Goal: Navigation & Orientation: Find specific page/section

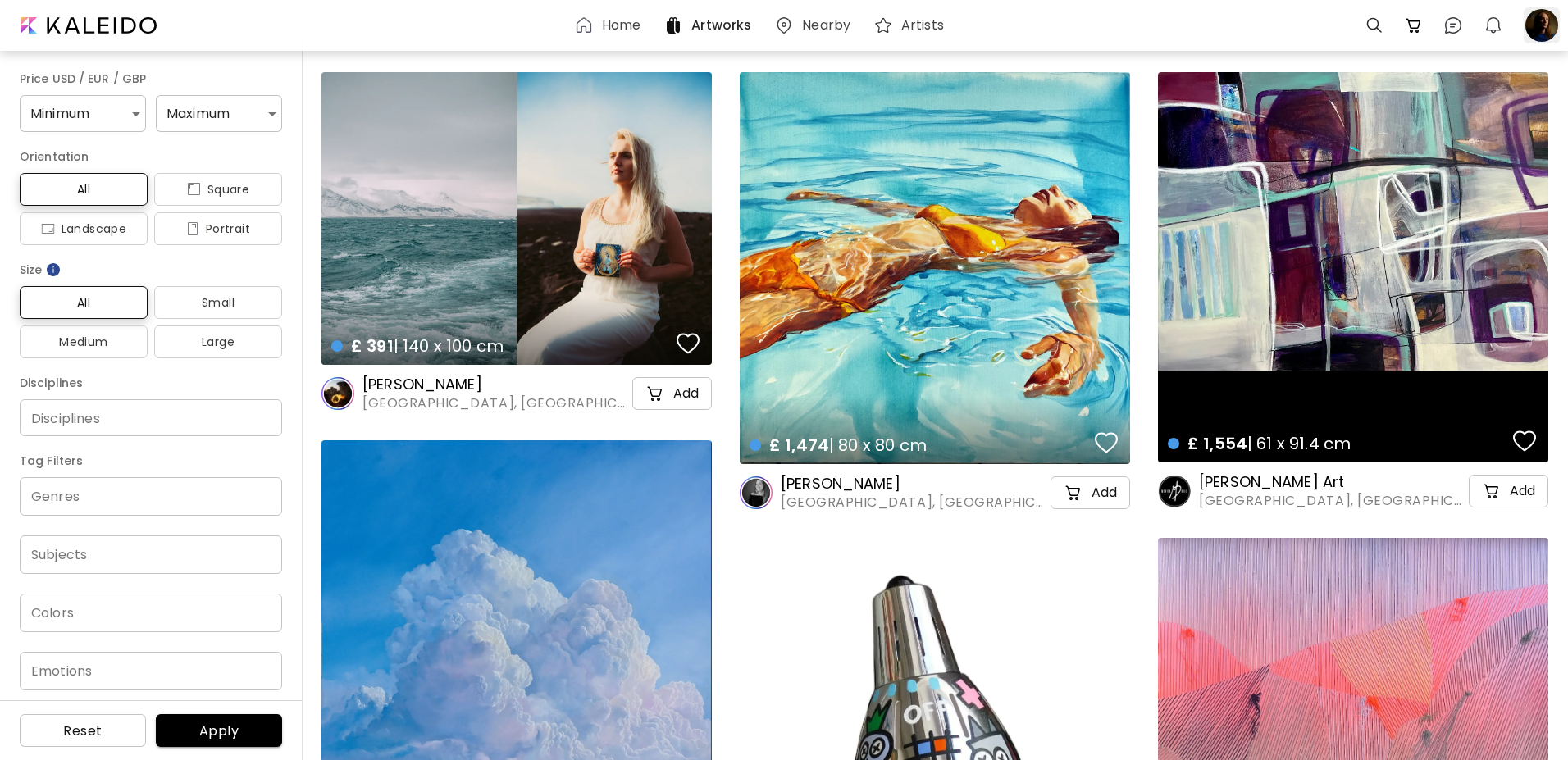
click at [1544, 26] on div at bounding box center [1542, 25] width 36 height 36
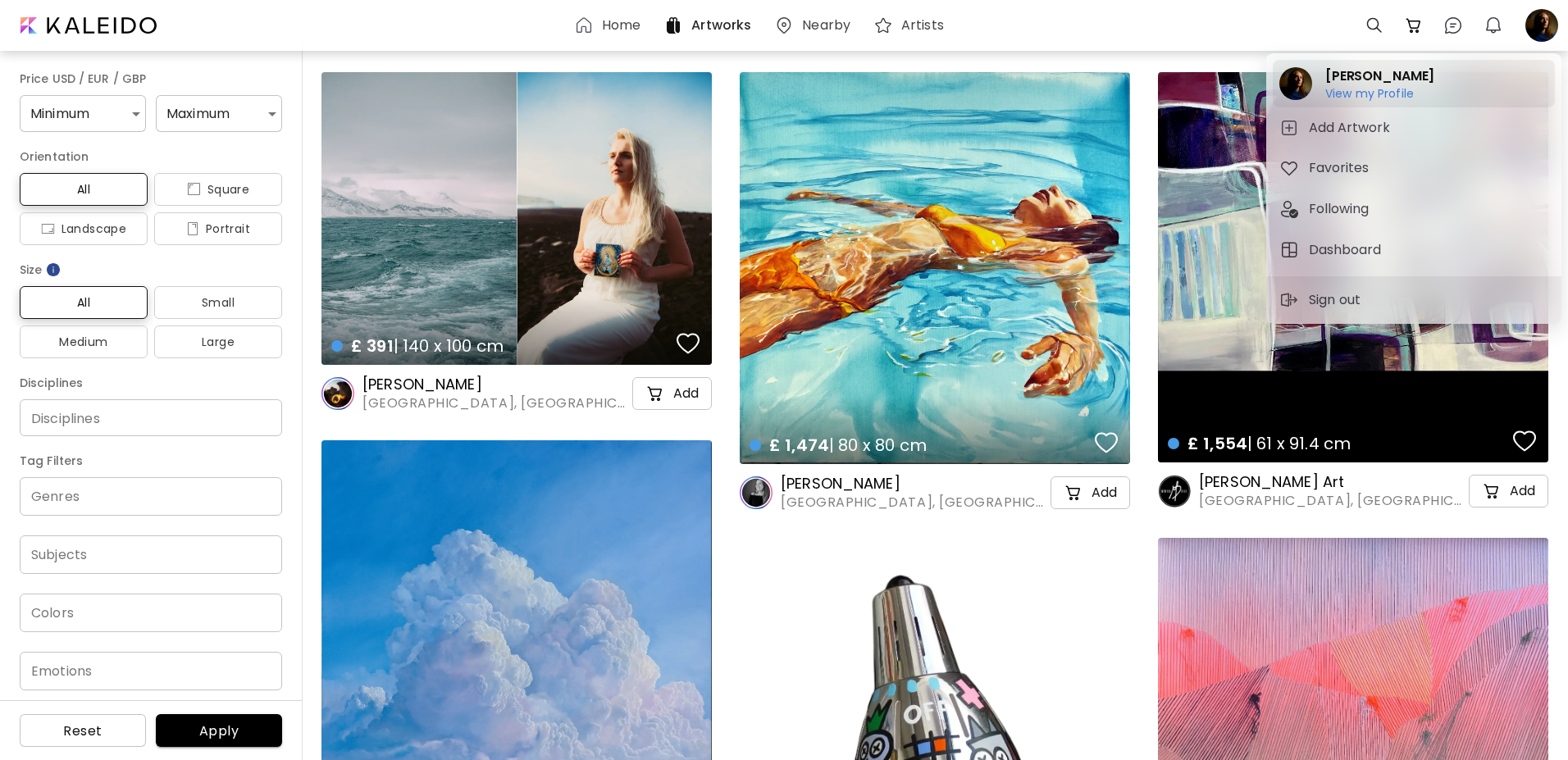
click at [1373, 95] on h6 "View my Profile" at bounding box center [1380, 93] width 109 height 15
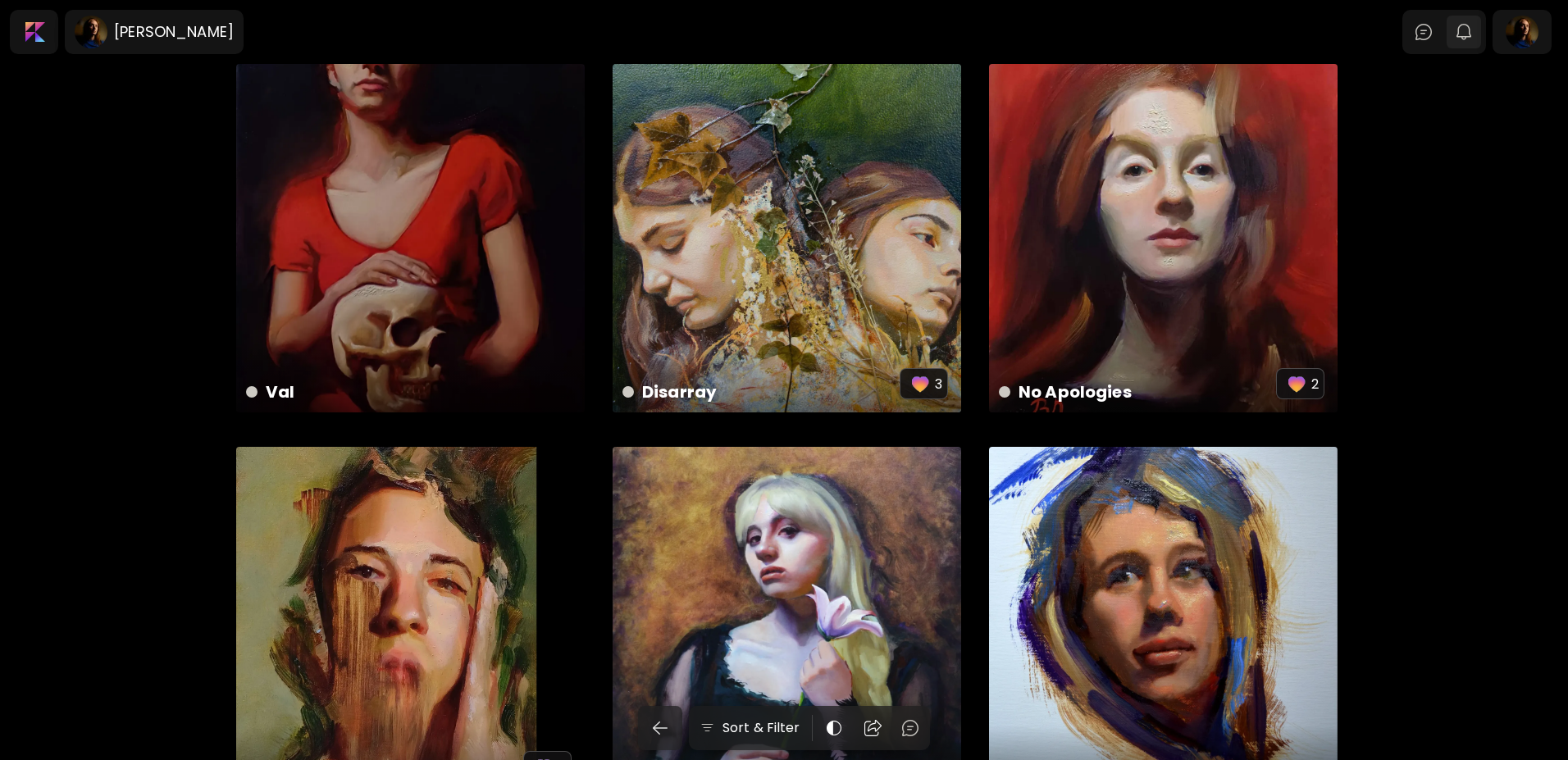
click at [1478, 34] on button "0" at bounding box center [1464, 32] width 28 height 28
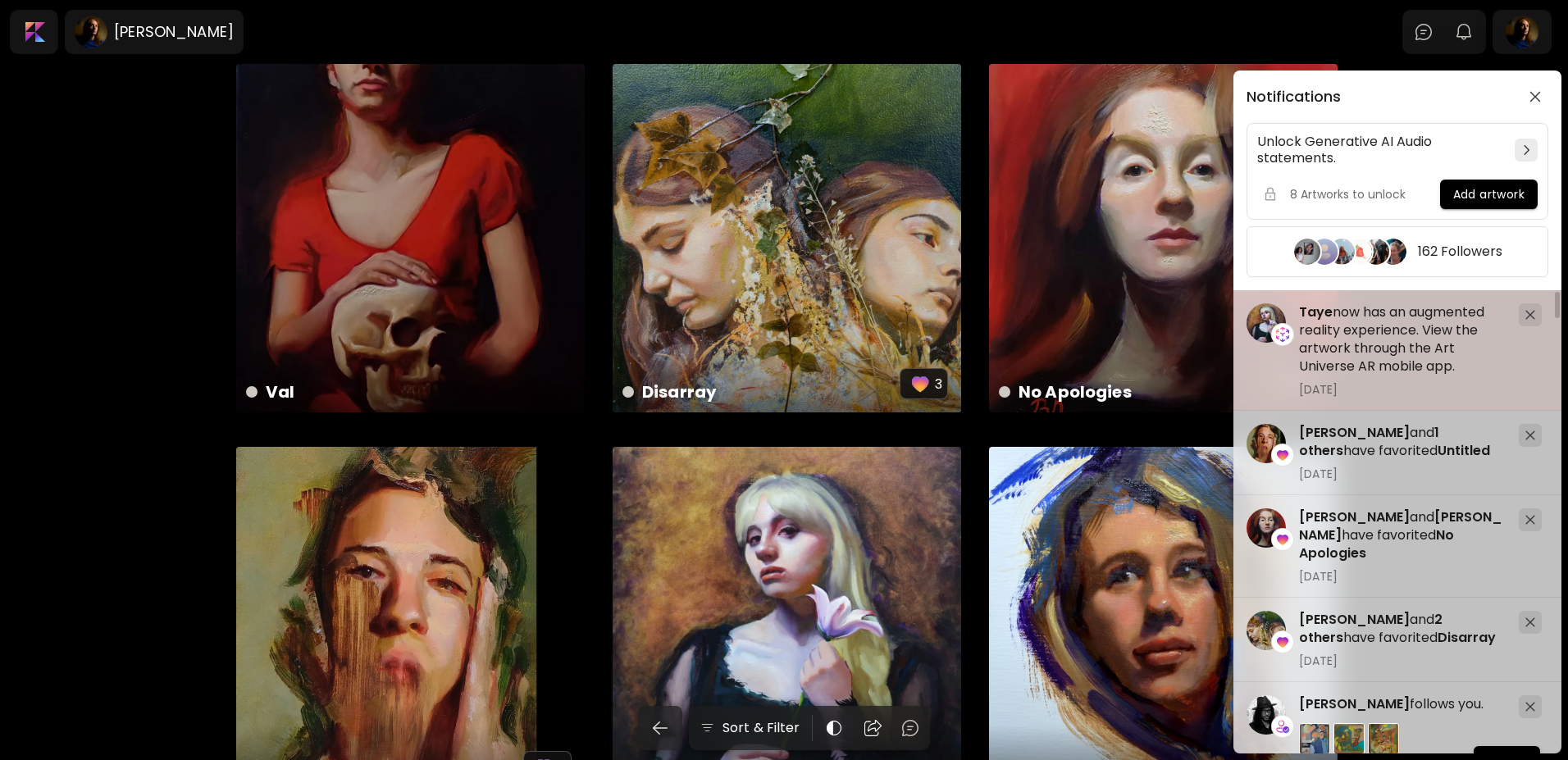
click at [1523, 319] on div at bounding box center [1531, 315] width 23 height 23
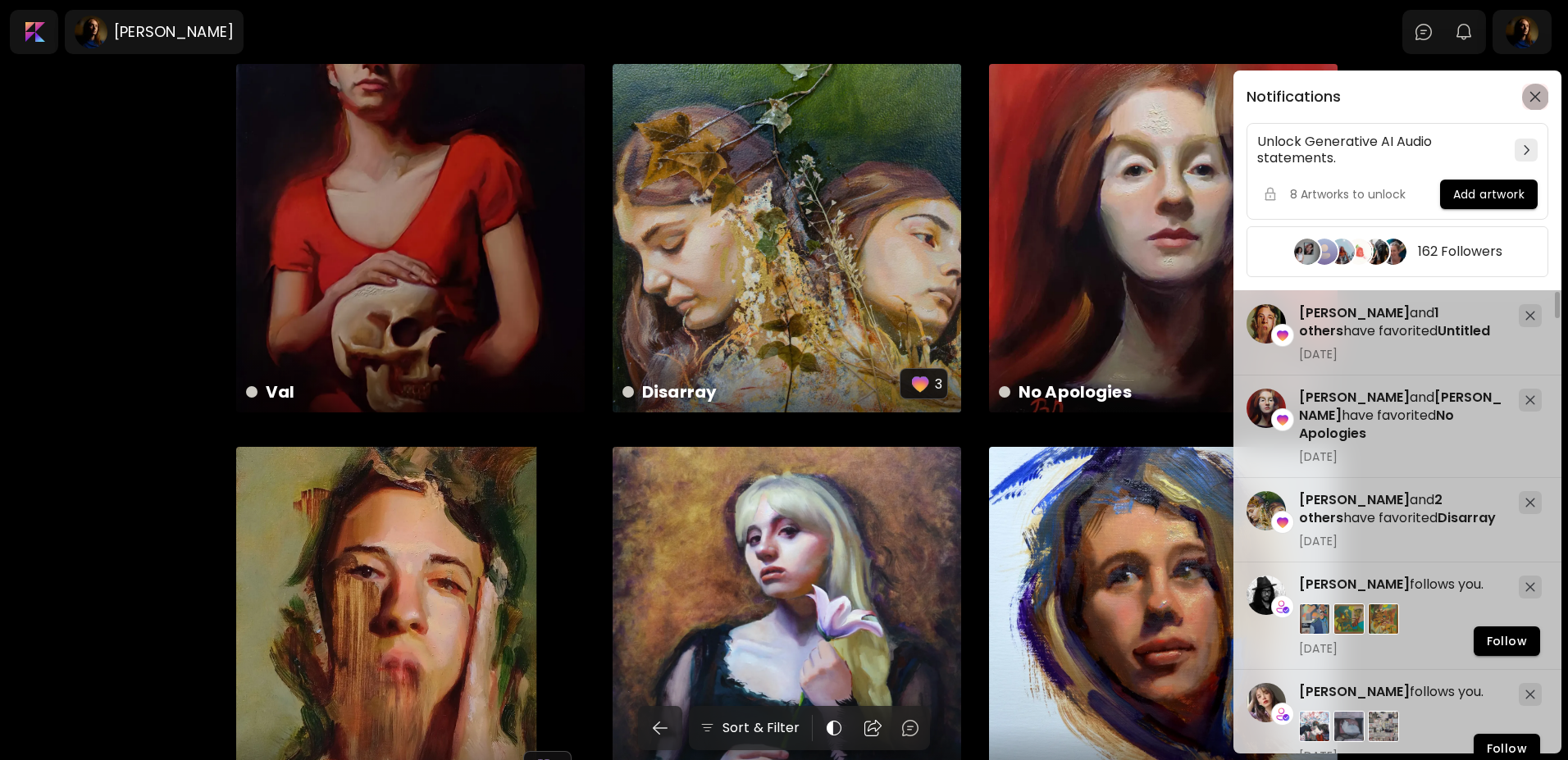
click at [1536, 90] on button "button" at bounding box center [1535, 96] width 26 height 26
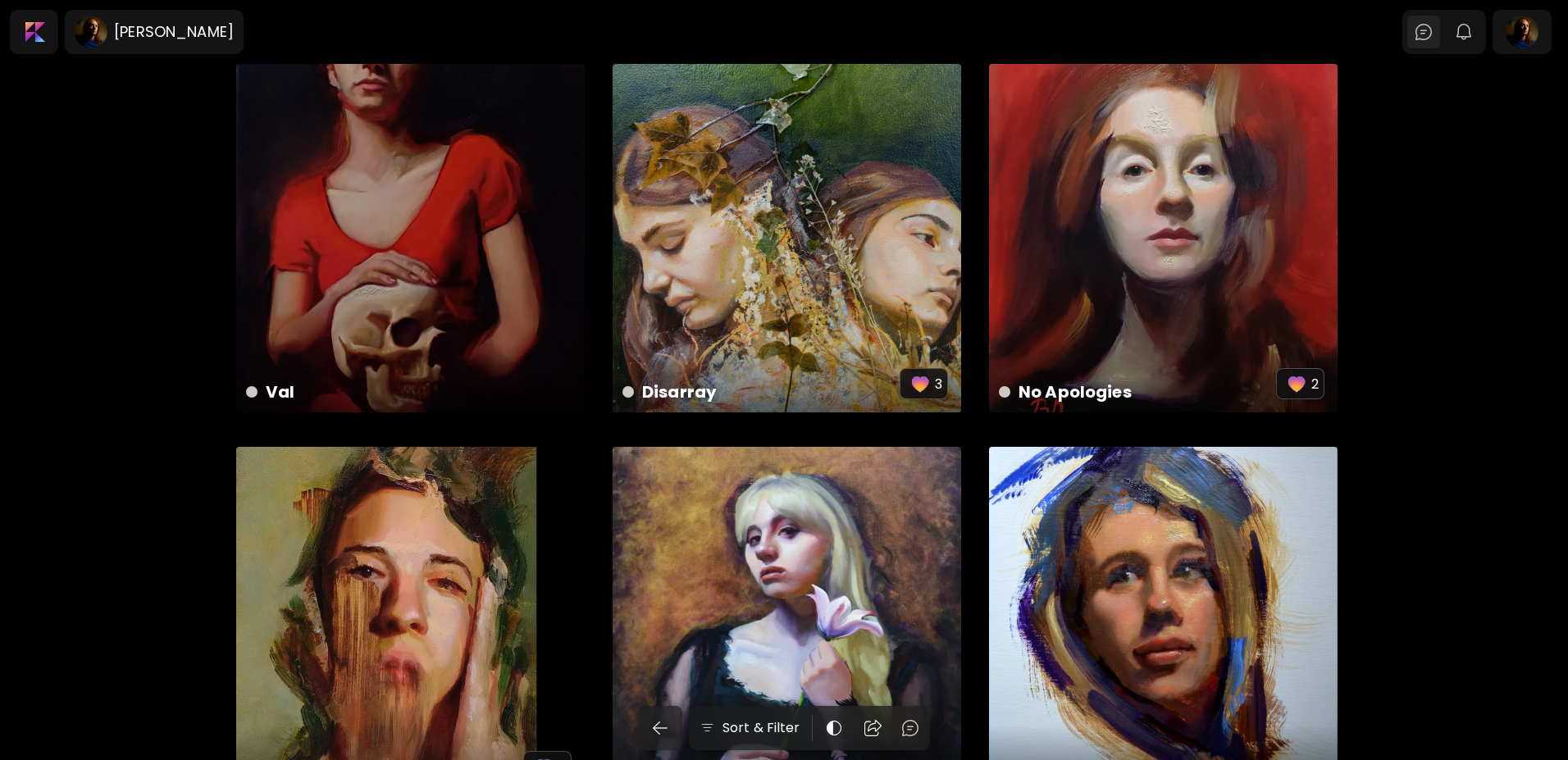
click at [1430, 34] on img at bounding box center [1423, 32] width 19 height 19
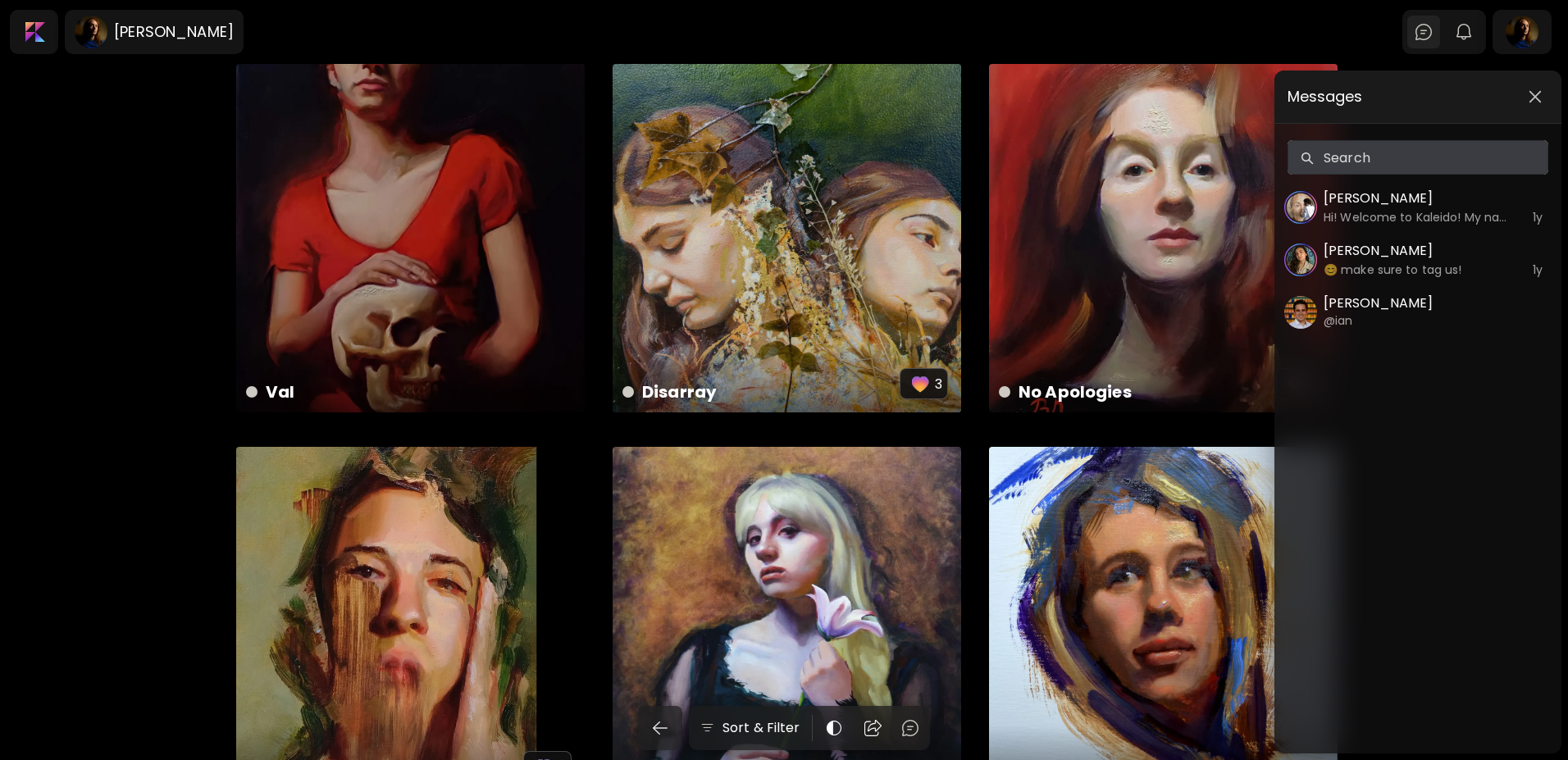
click at [1430, 34] on div "Messages Search Search [PERSON_NAME] Hi! Welcome to Kaleido! My name is [PERSON…" at bounding box center [784, 380] width 1568 height 760
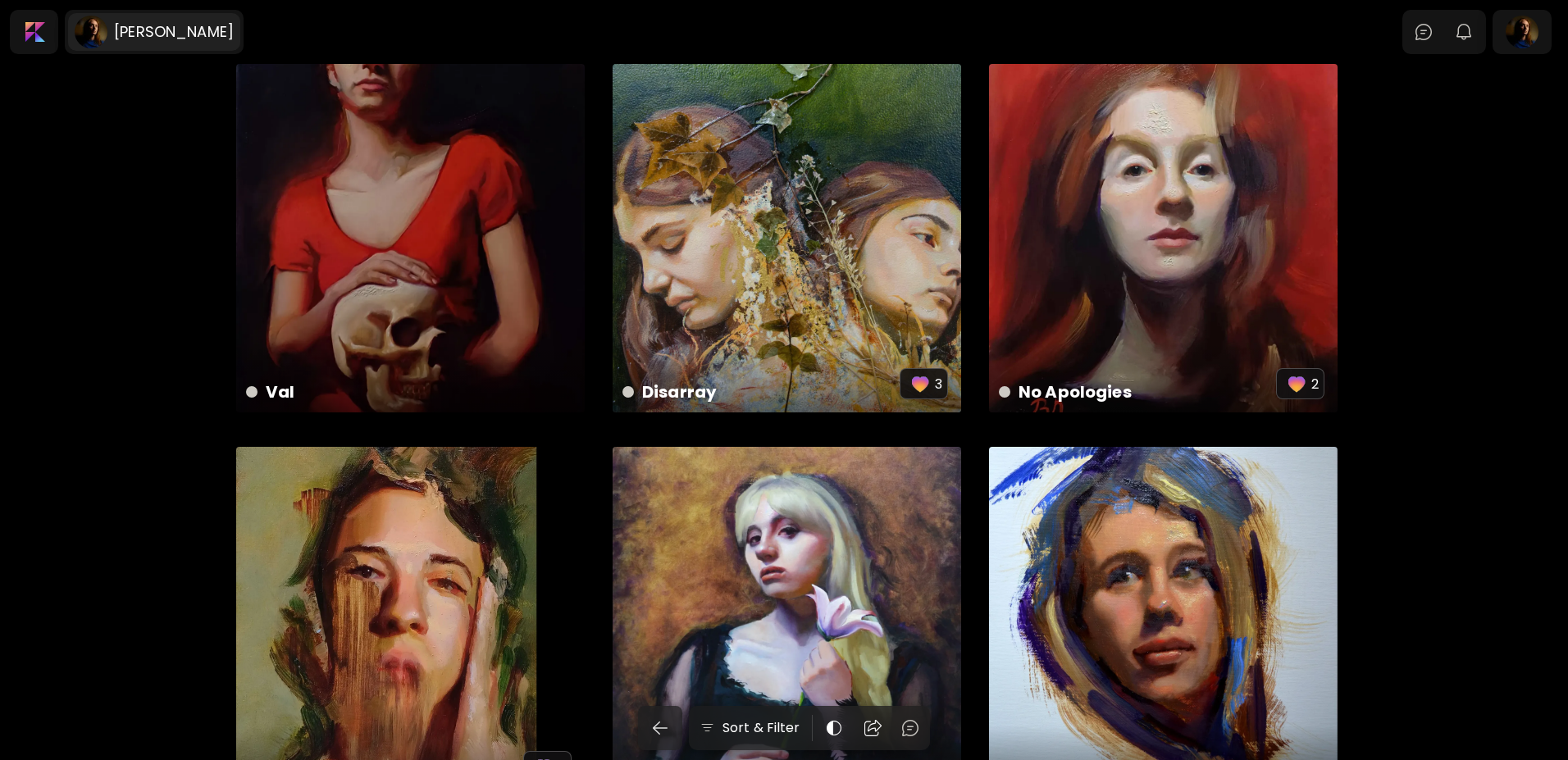
click at [156, 34] on h6 "[PERSON_NAME]" at bounding box center [173, 32] width 119 height 19
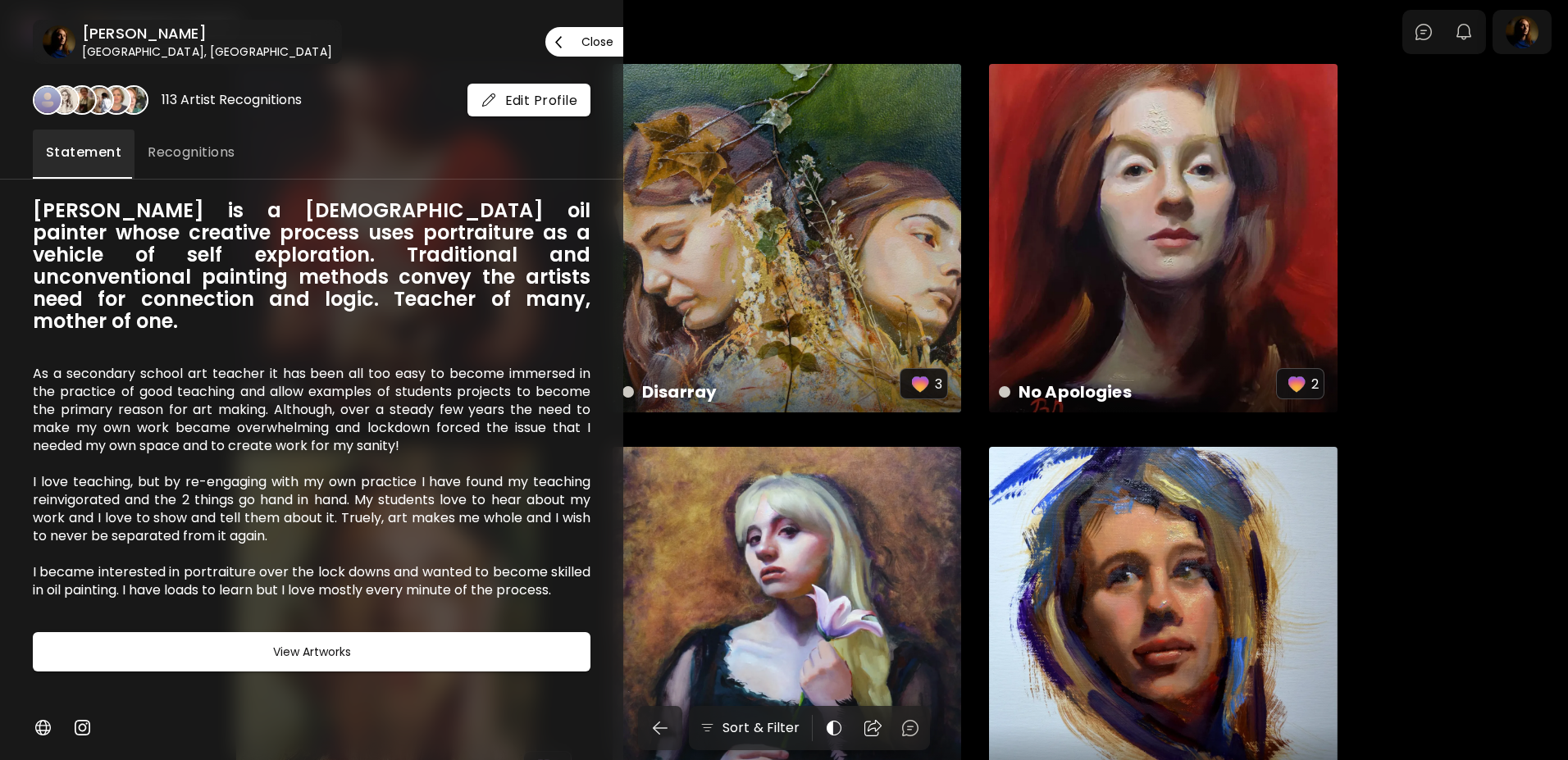
click at [600, 38] on p "Close" at bounding box center [597, 42] width 32 height 12
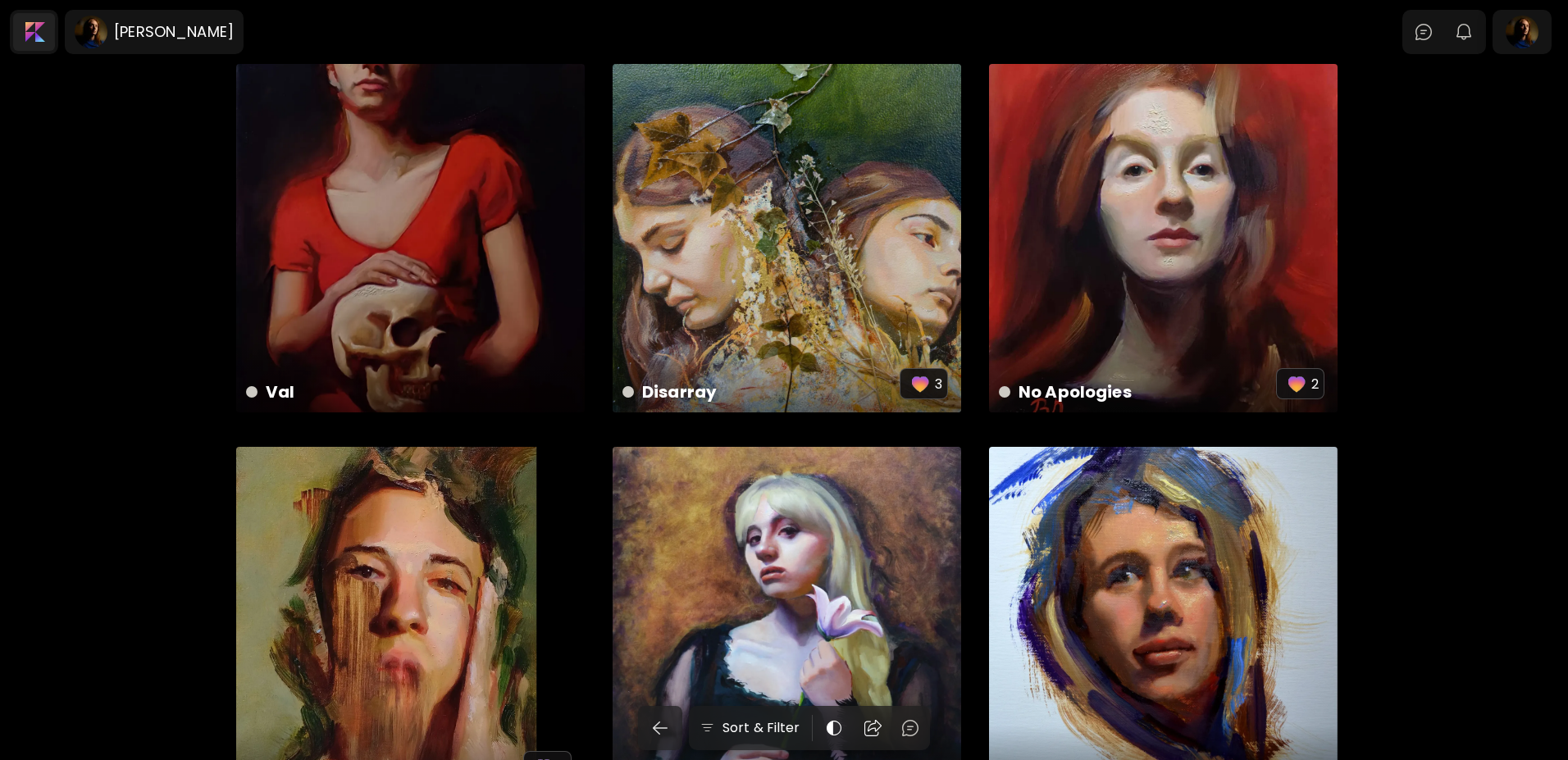
click at [34, 26] on div at bounding box center [34, 32] width 42 height 38
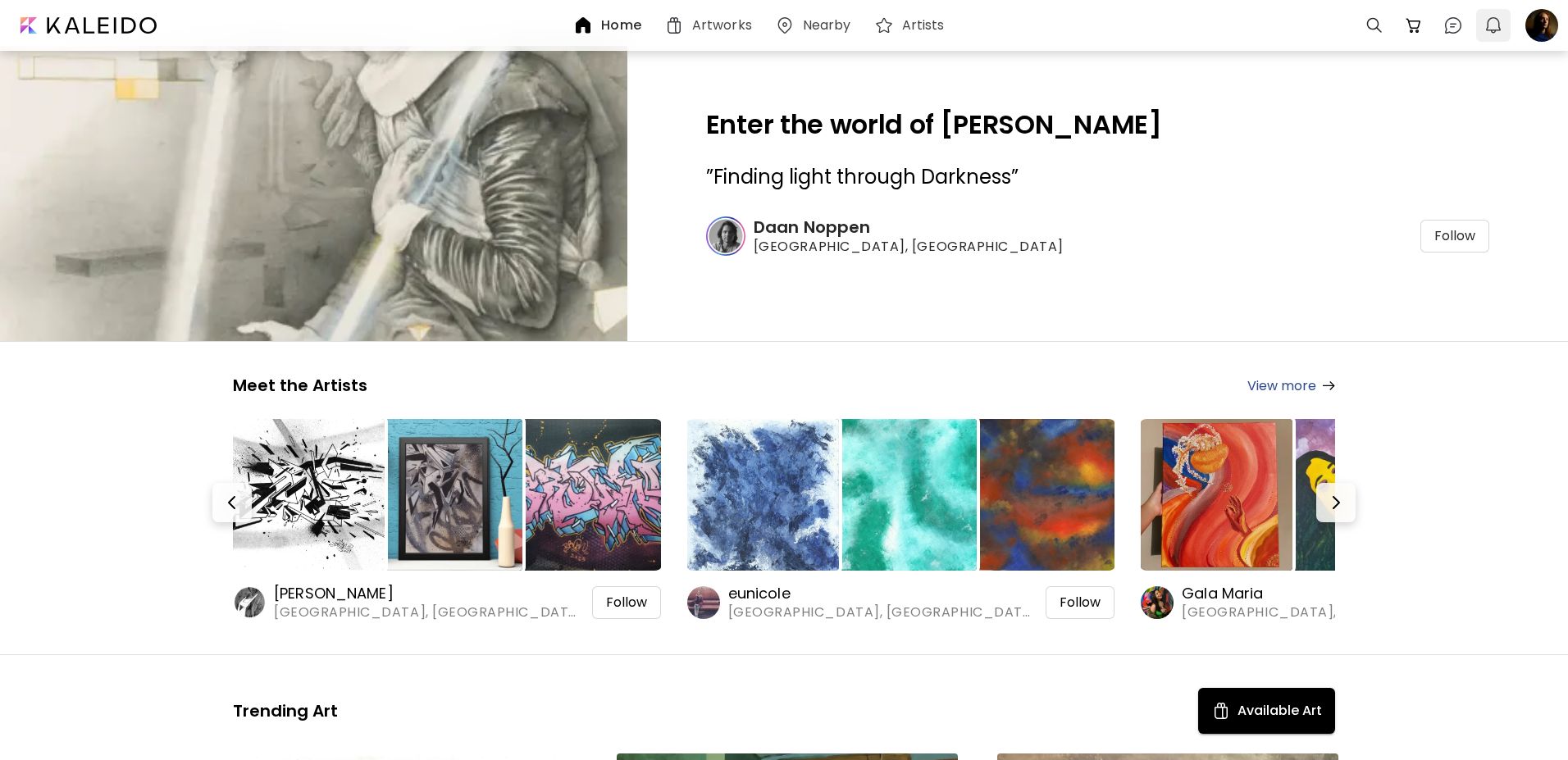
click at [1497, 25] on img "button" at bounding box center [1493, 25] width 19 height 19
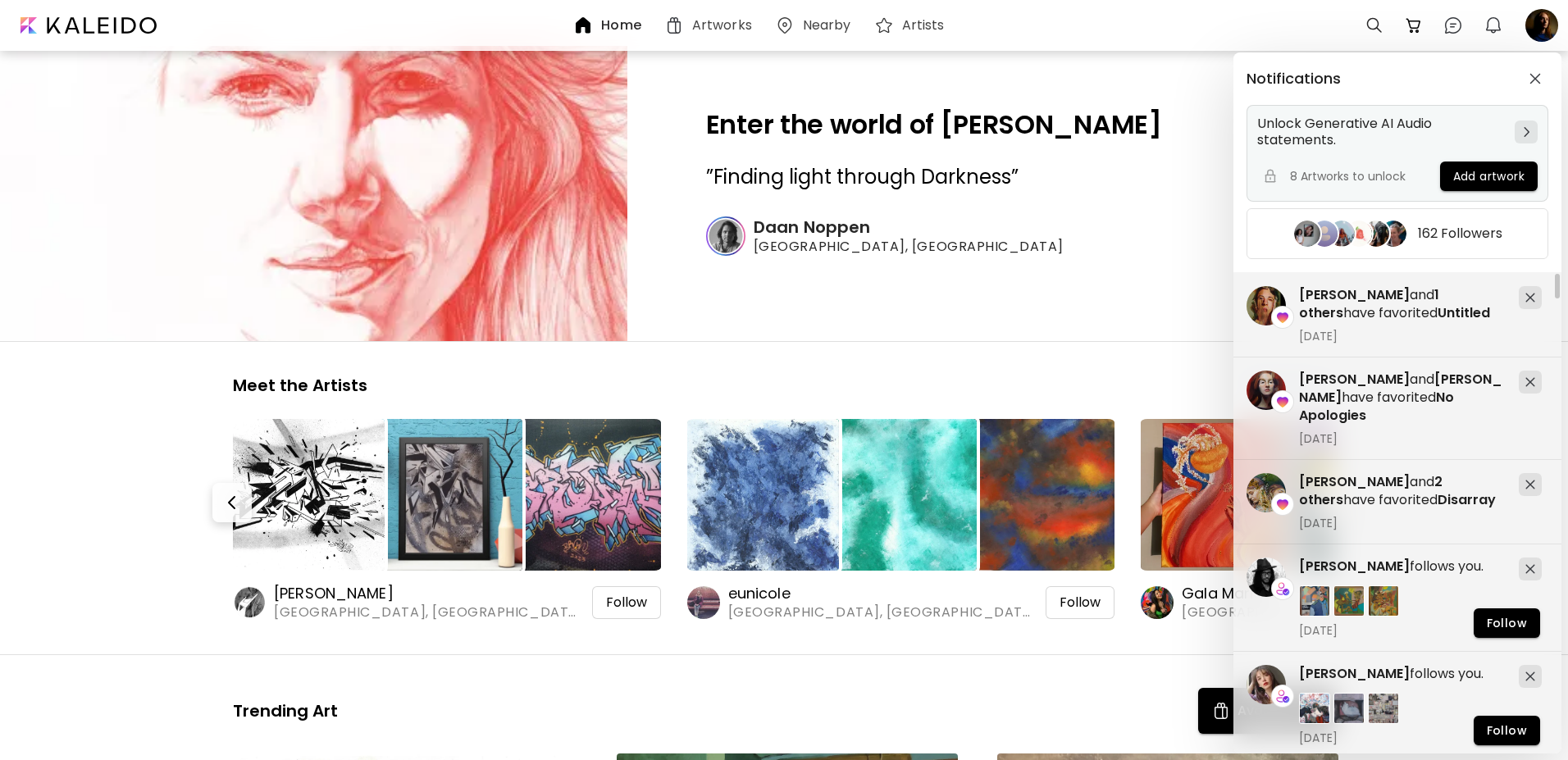
click at [1529, 133] on img at bounding box center [1527, 132] width 6 height 10
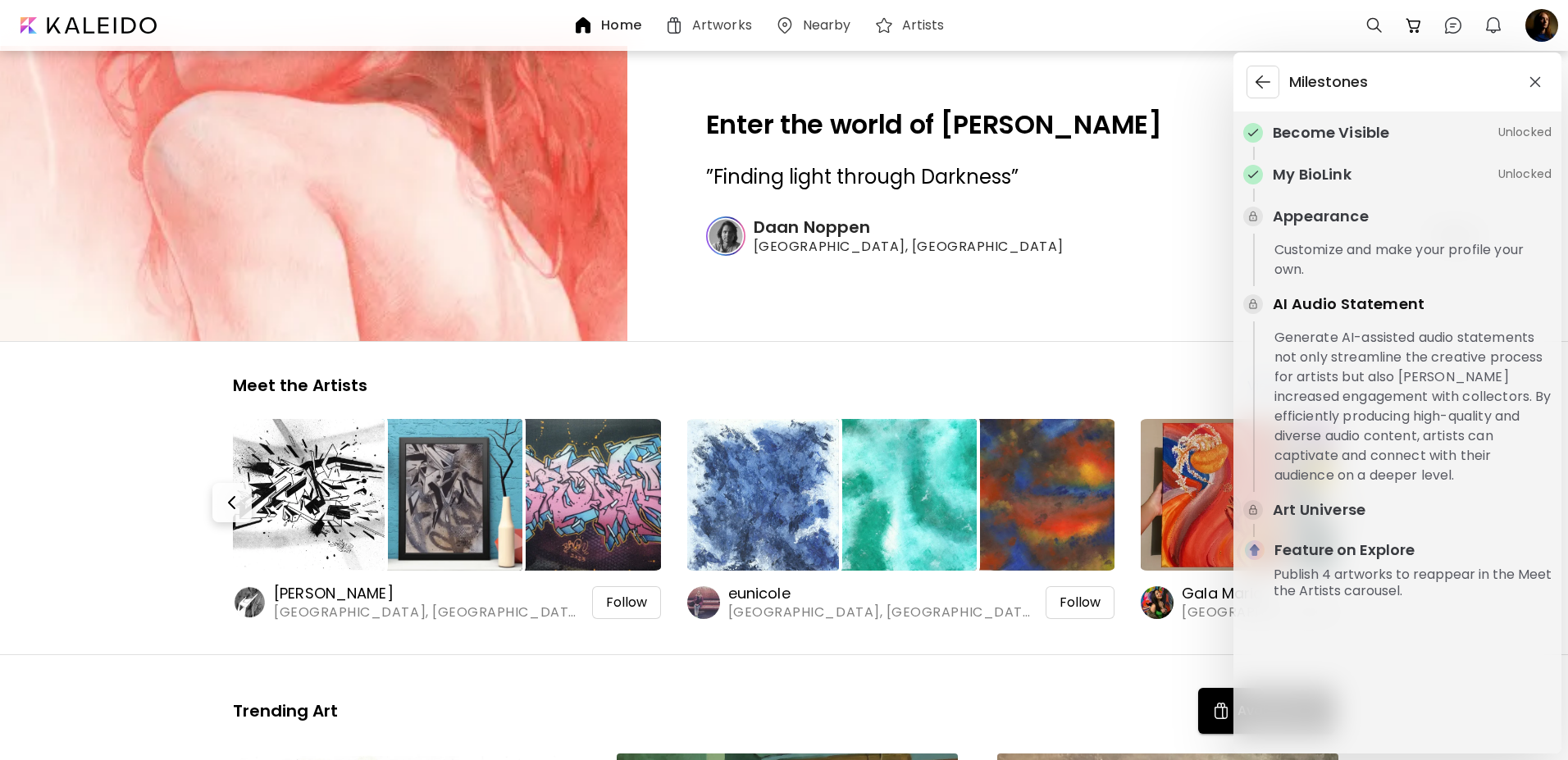
click at [1247, 135] on img at bounding box center [1253, 133] width 14 height 14
click at [1252, 135] on img at bounding box center [1253, 133] width 14 height 14
click at [1525, 135] on p "Unlocked" at bounding box center [1524, 133] width 53 height 17
drag, startPoint x: 1333, startPoint y: 138, endPoint x: 1329, endPoint y: 108, distance: 30.3
click at [1333, 136] on p "Become Visible" at bounding box center [1331, 132] width 117 height 22
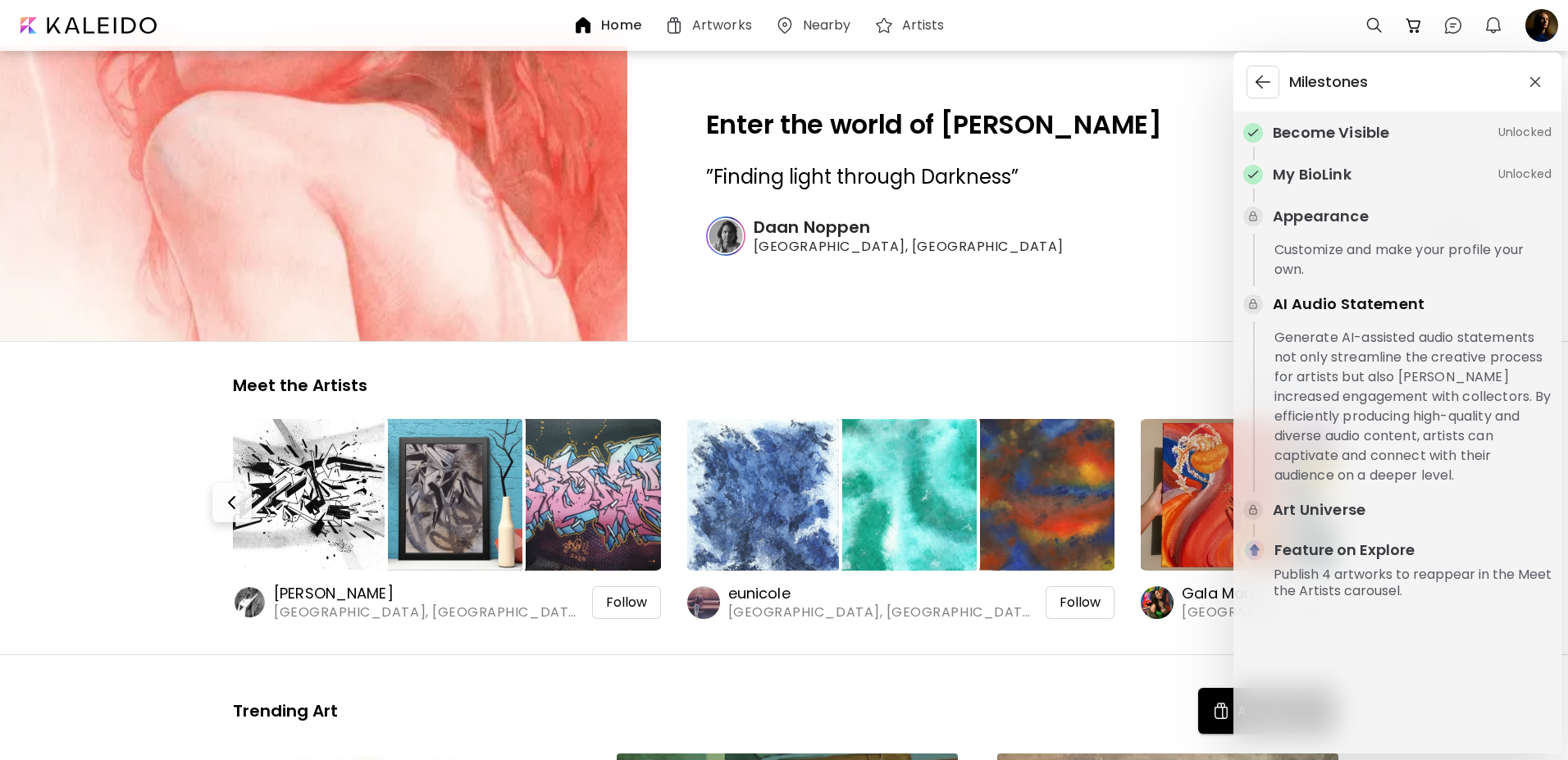
click at [1271, 87] on img "button" at bounding box center [1263, 82] width 19 height 19
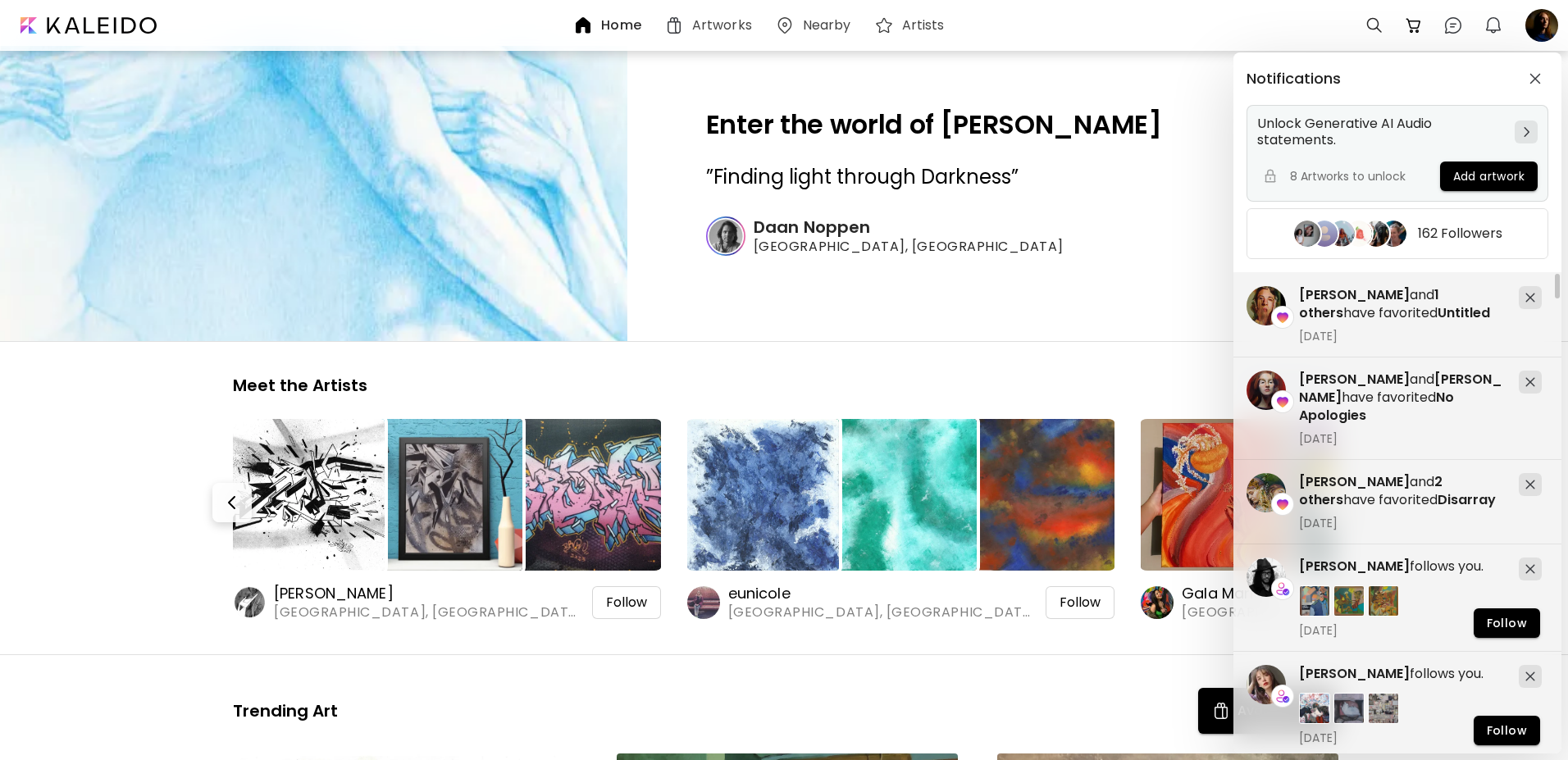
click at [1523, 133] on div at bounding box center [1526, 132] width 23 height 23
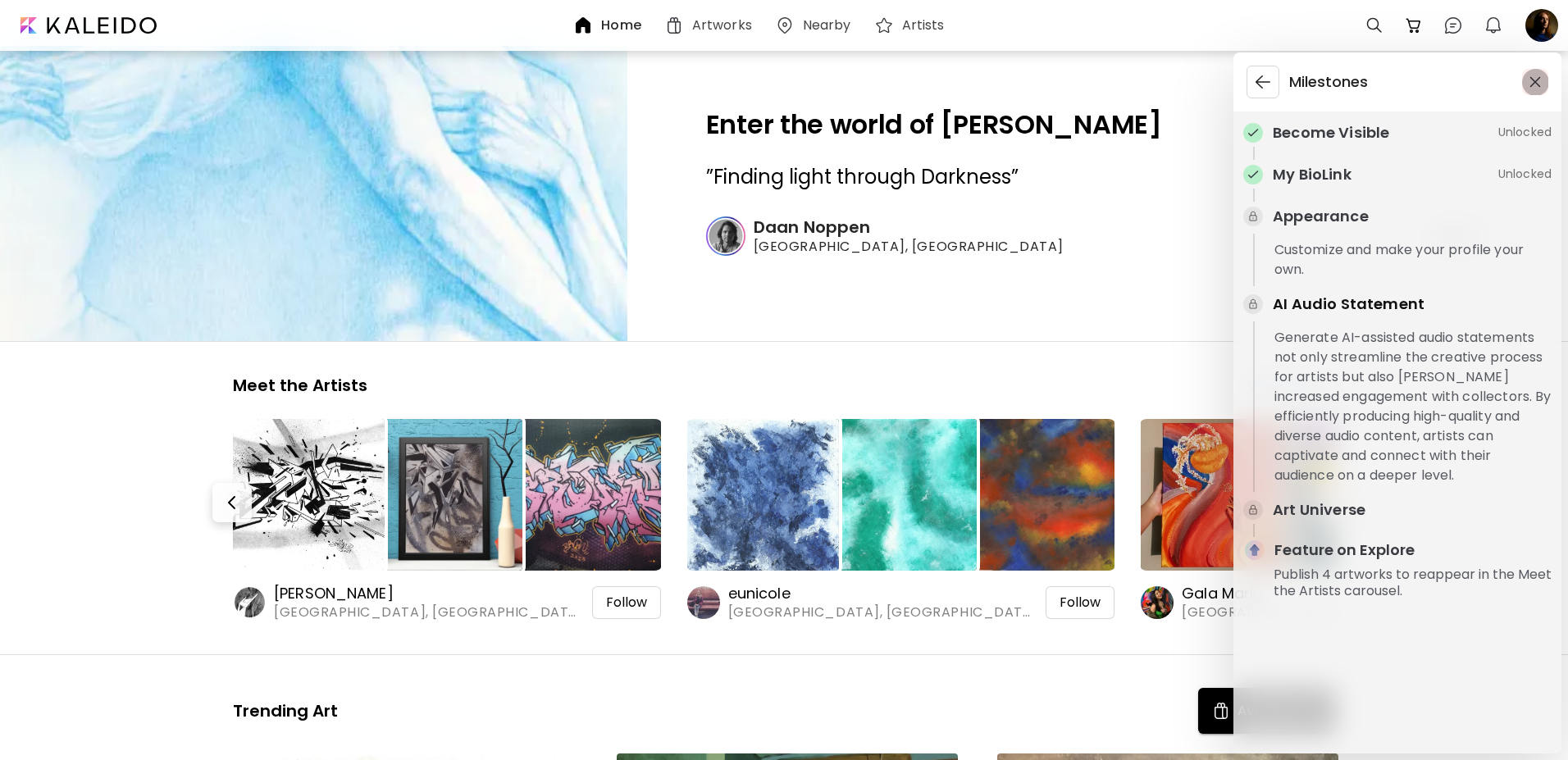
click at [1535, 83] on img "button" at bounding box center [1536, 83] width 12 height 12
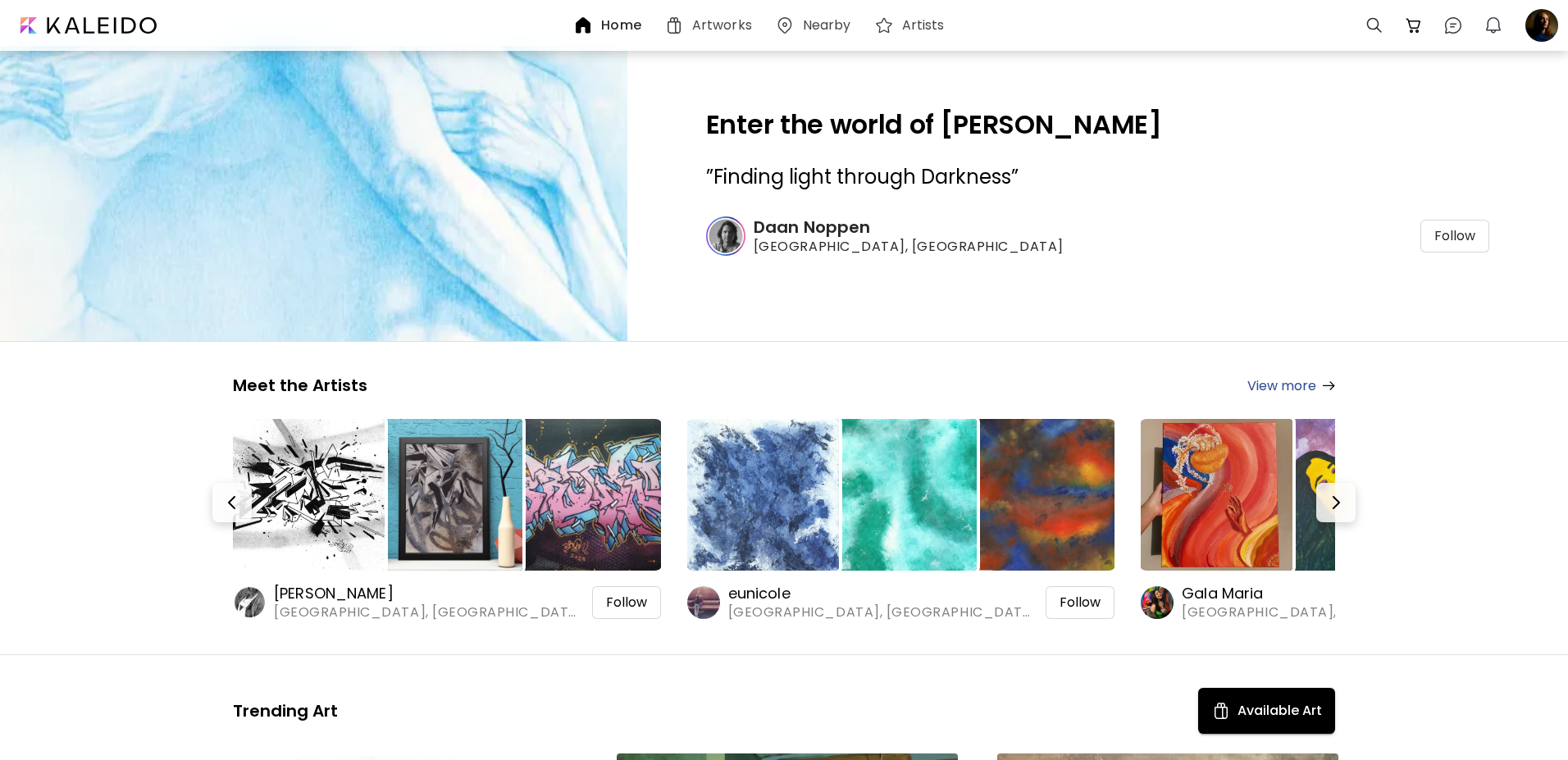
click at [619, 24] on h6 "Home" at bounding box center [620, 25] width 40 height 14
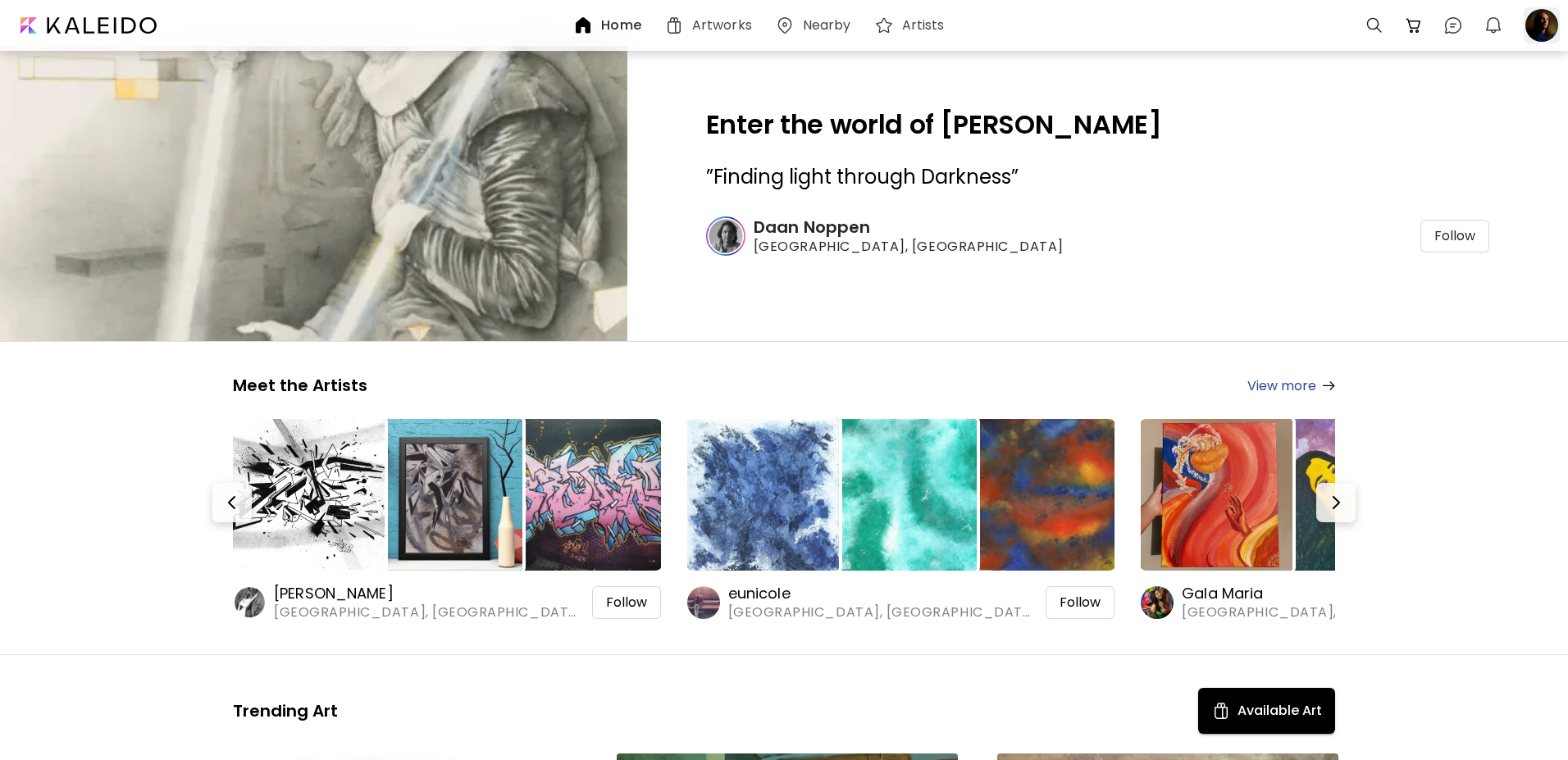
click at [1537, 29] on div at bounding box center [1542, 25] width 36 height 36
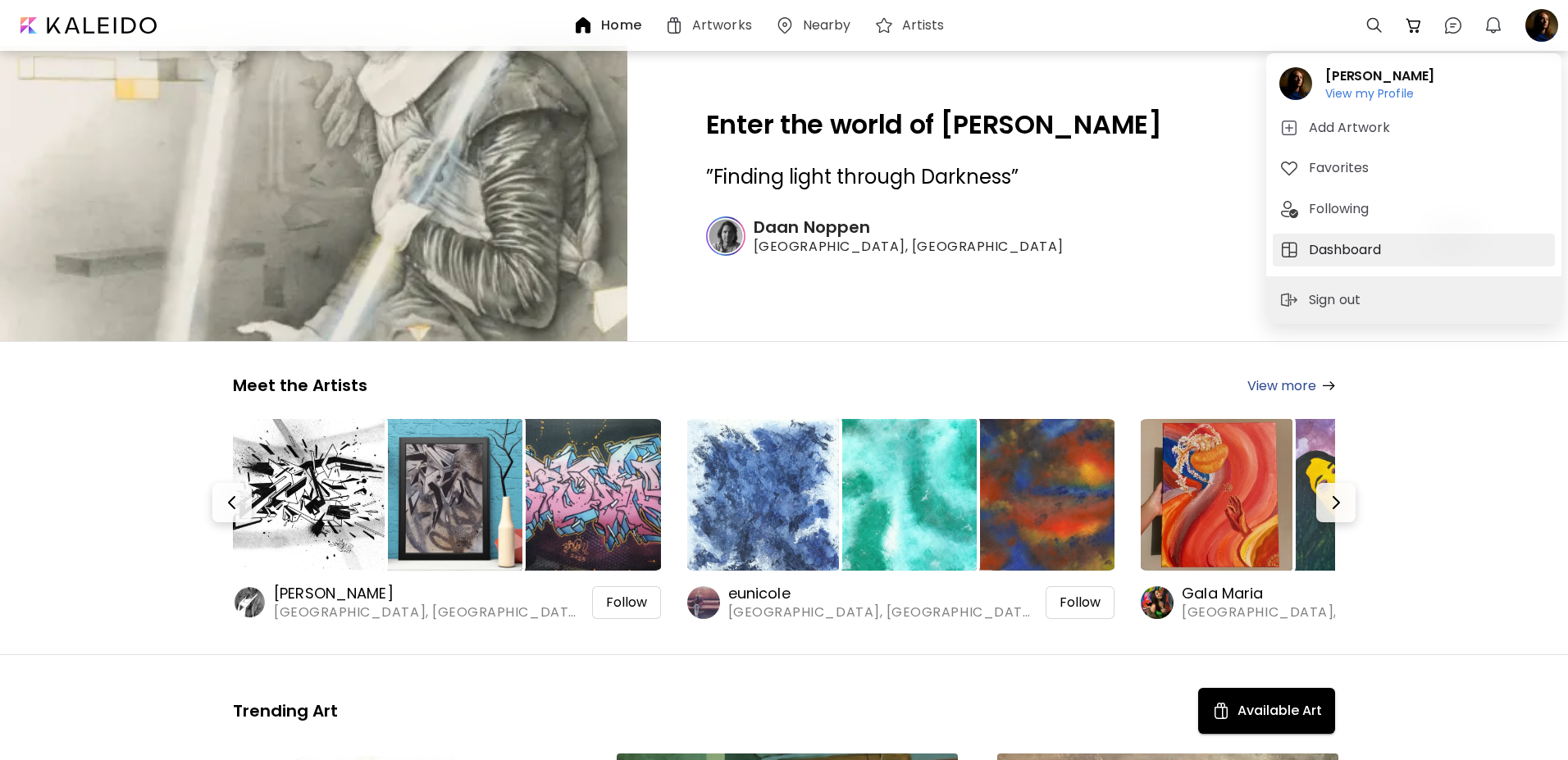
click at [1349, 246] on h5 "Dashboard" at bounding box center [1347, 250] width 77 height 19
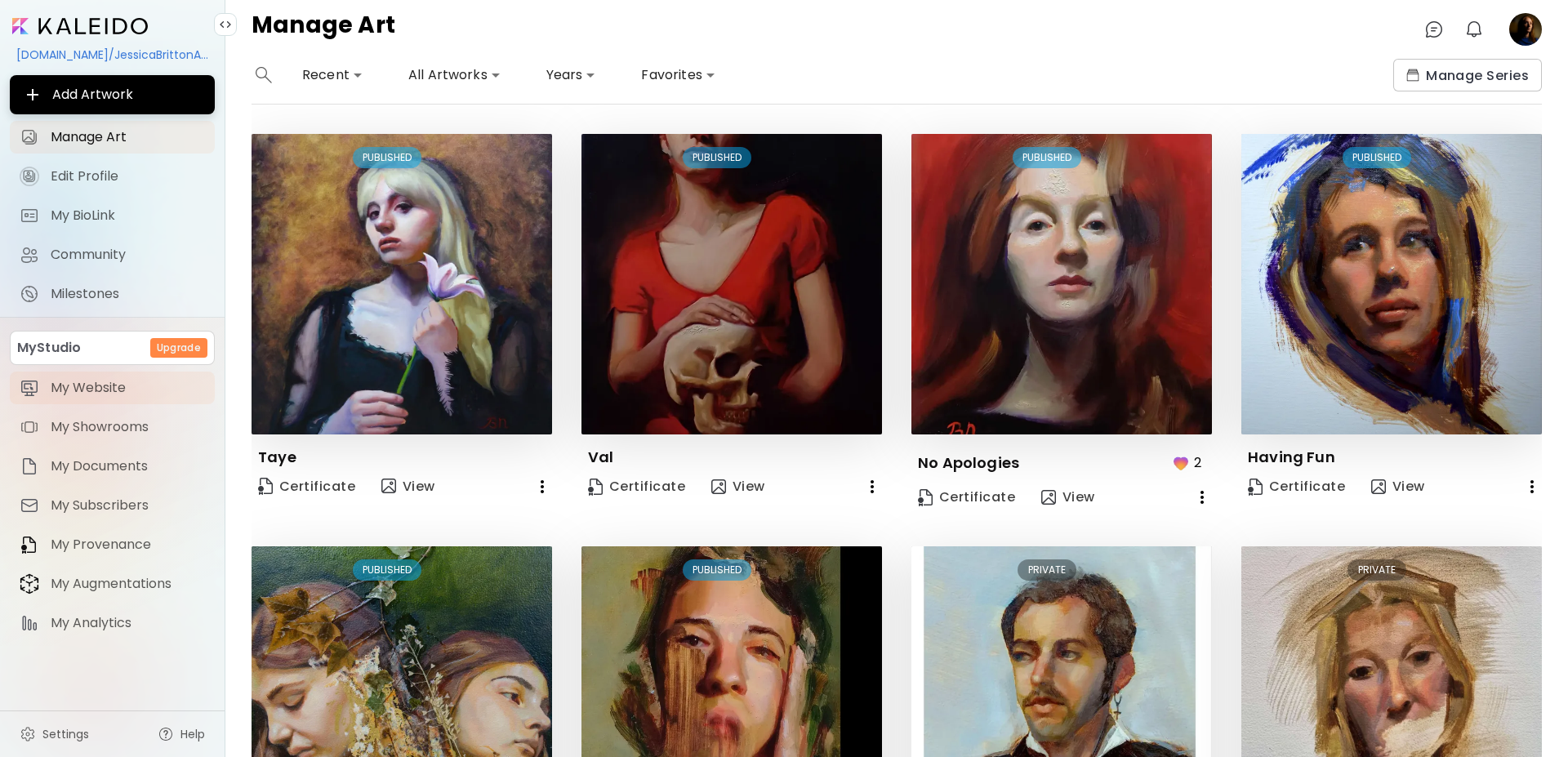
click at [102, 391] on span "My Website" at bounding box center [128, 388] width 155 height 16
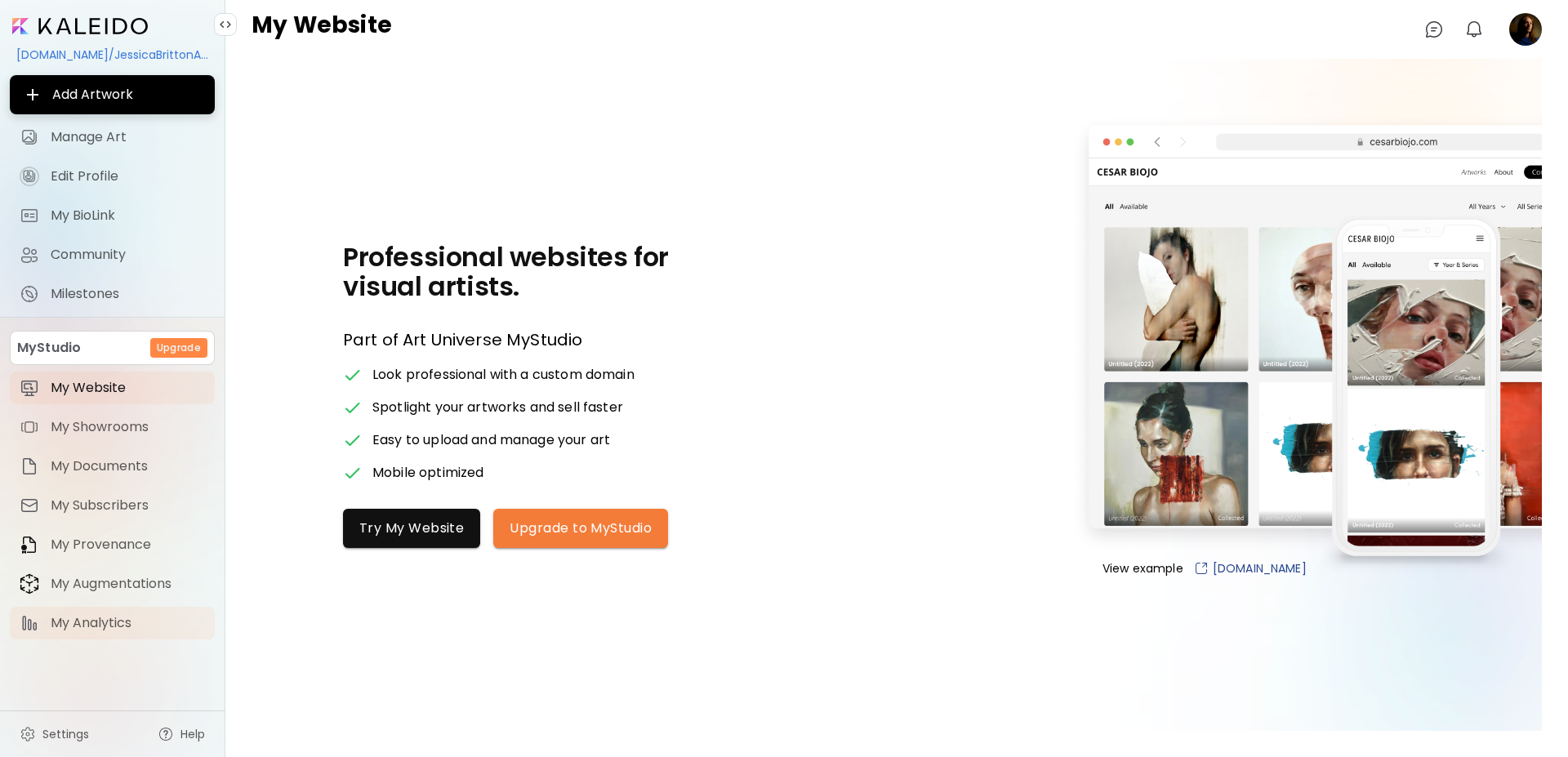
click at [110, 629] on span "My Analytics" at bounding box center [128, 623] width 155 height 16
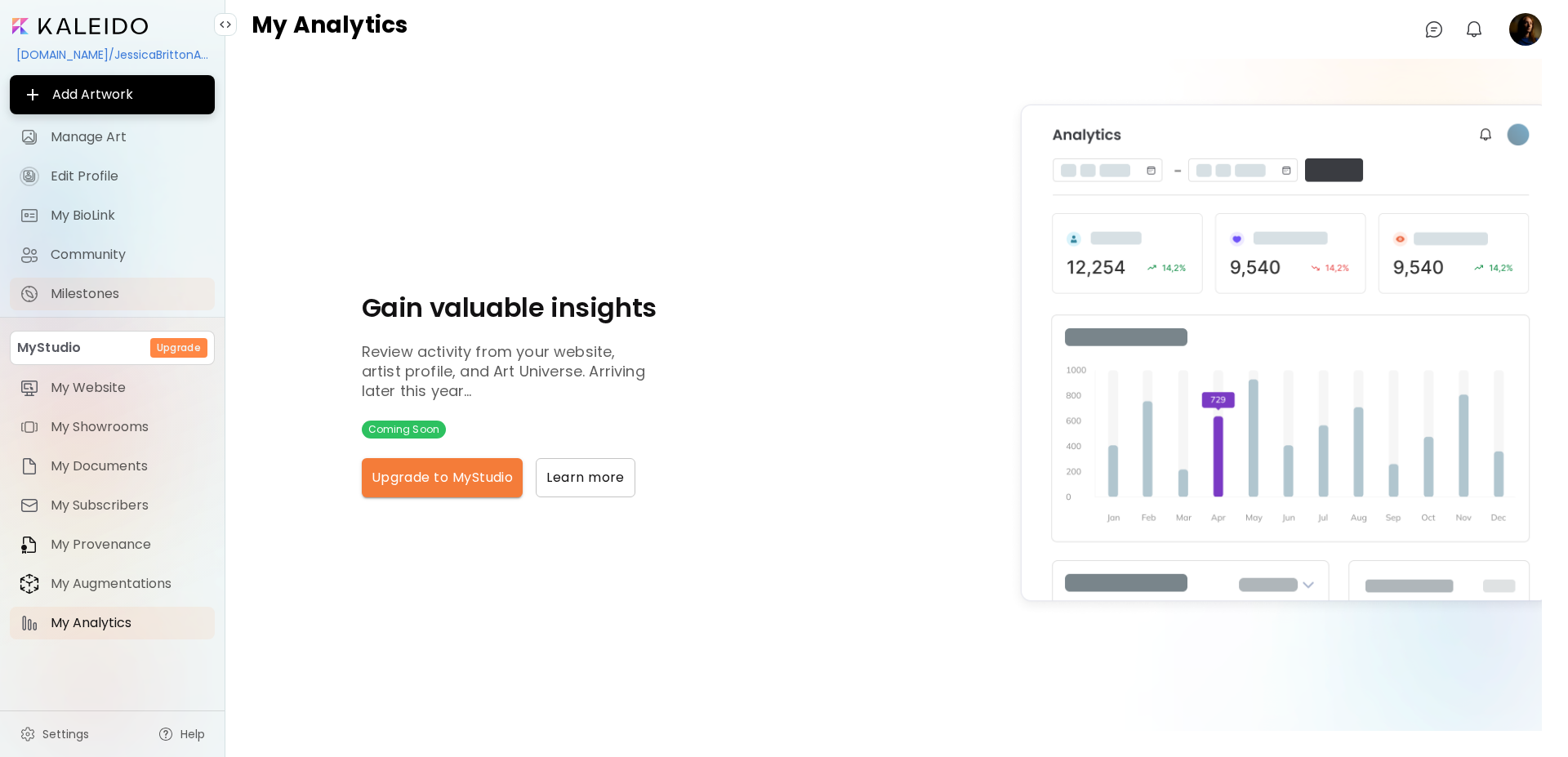
click at [83, 297] on span "Milestones" at bounding box center [128, 294] width 155 height 16
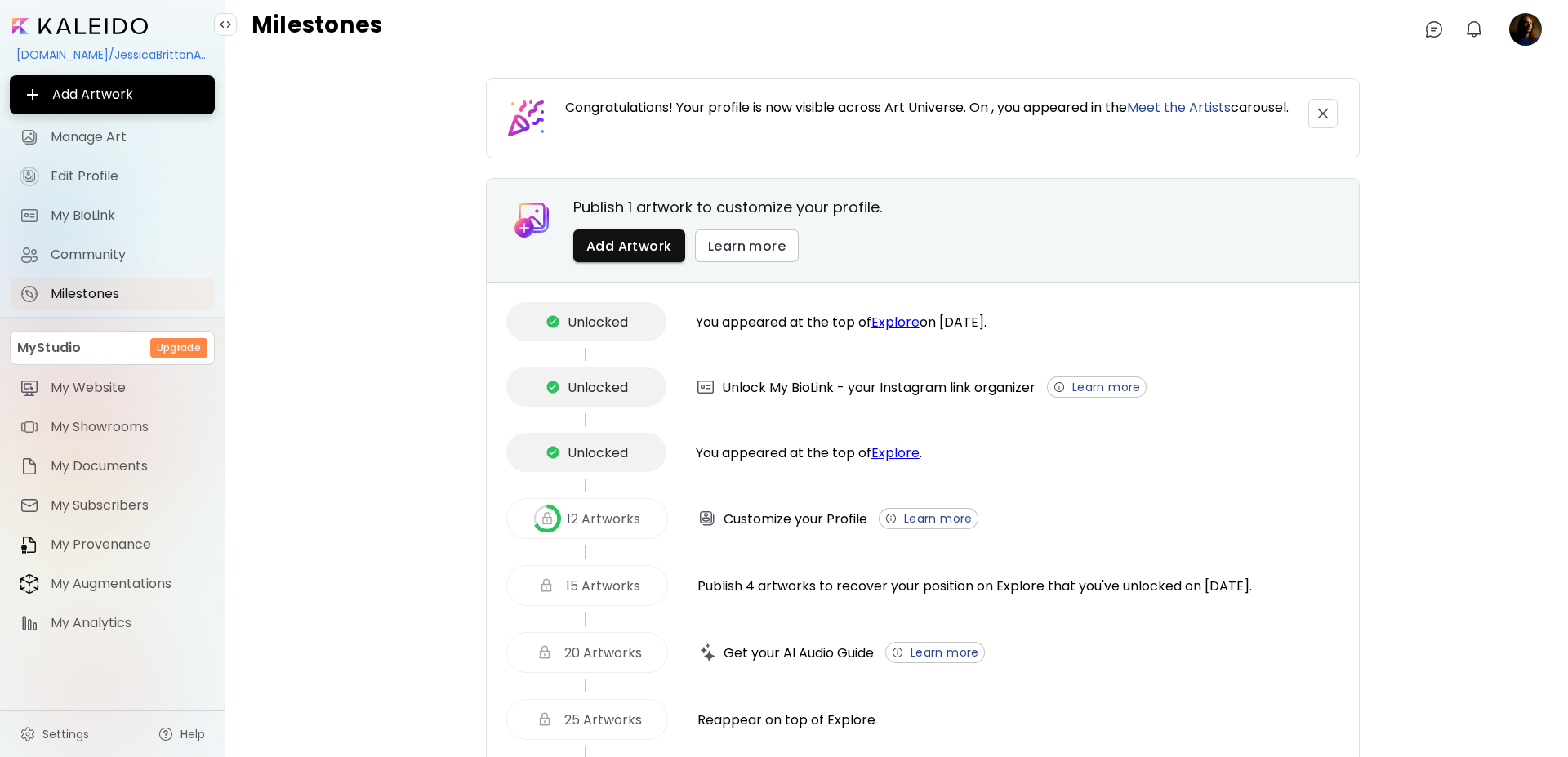
click at [1521, 31] on image at bounding box center [1525, 30] width 33 height 33
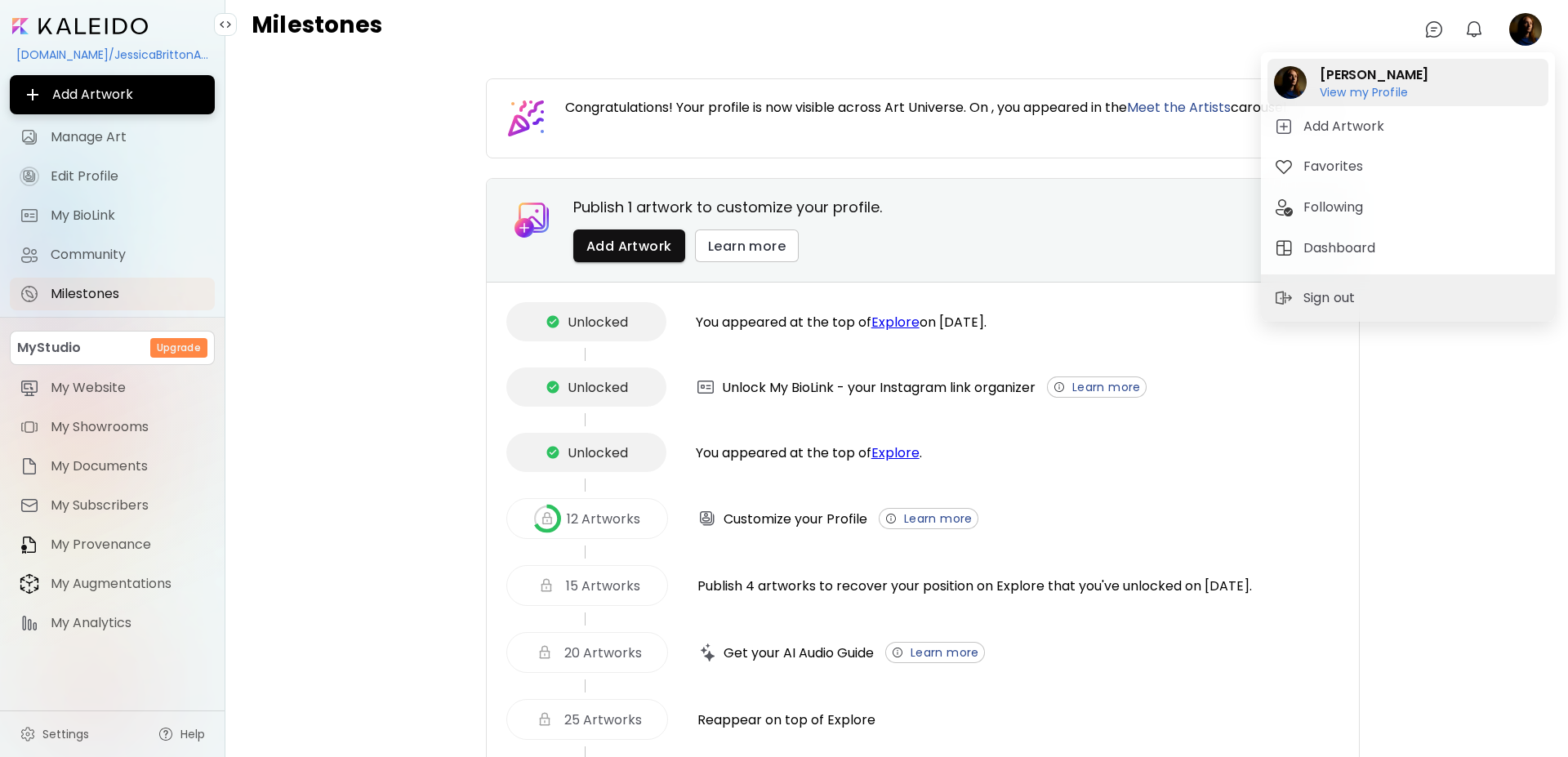
click at [1384, 90] on h6 "View my Profile" at bounding box center [1374, 92] width 108 height 15
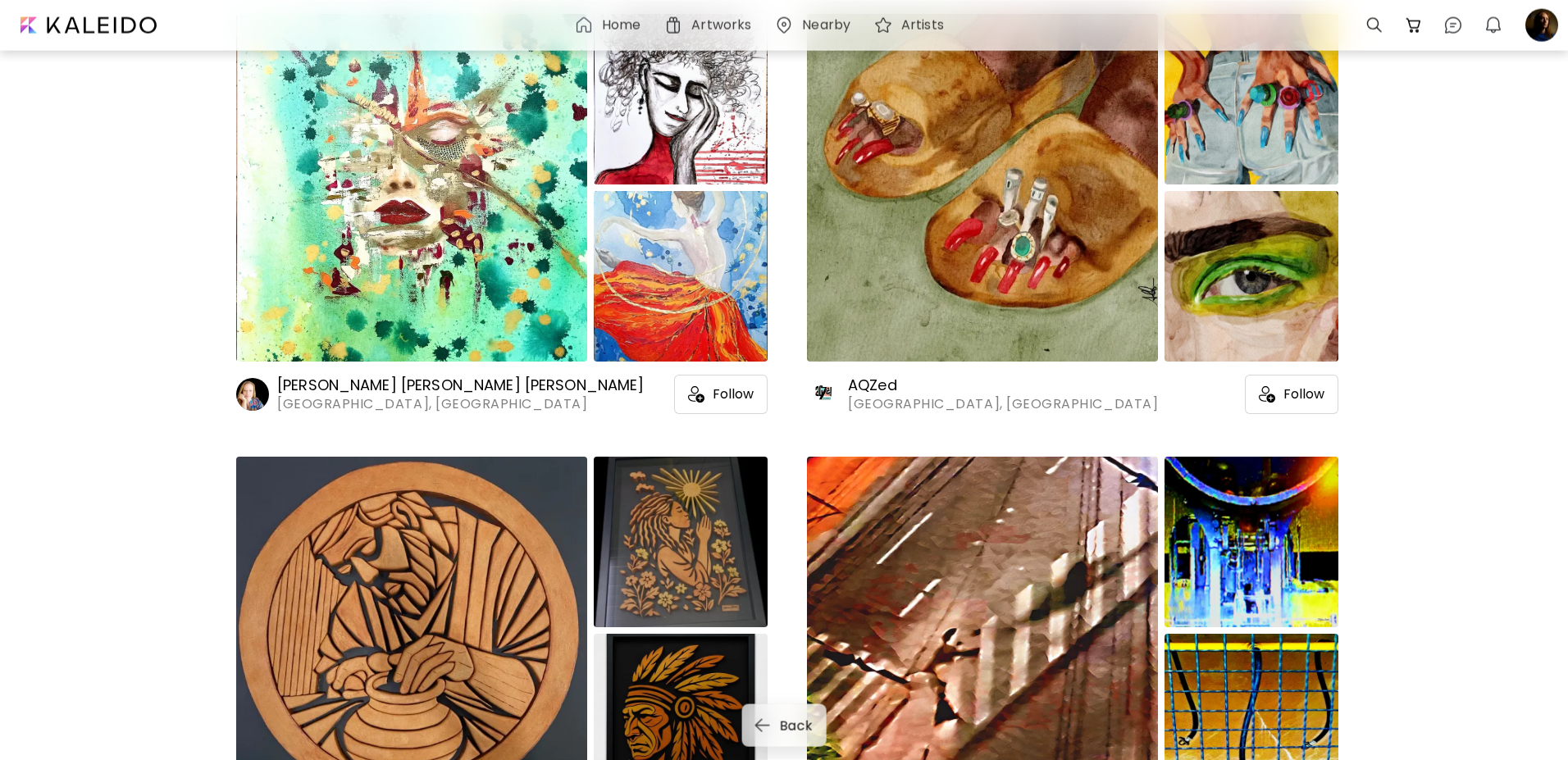
scroll to position [3262, 0]
